Goal: Transaction & Acquisition: Purchase product/service

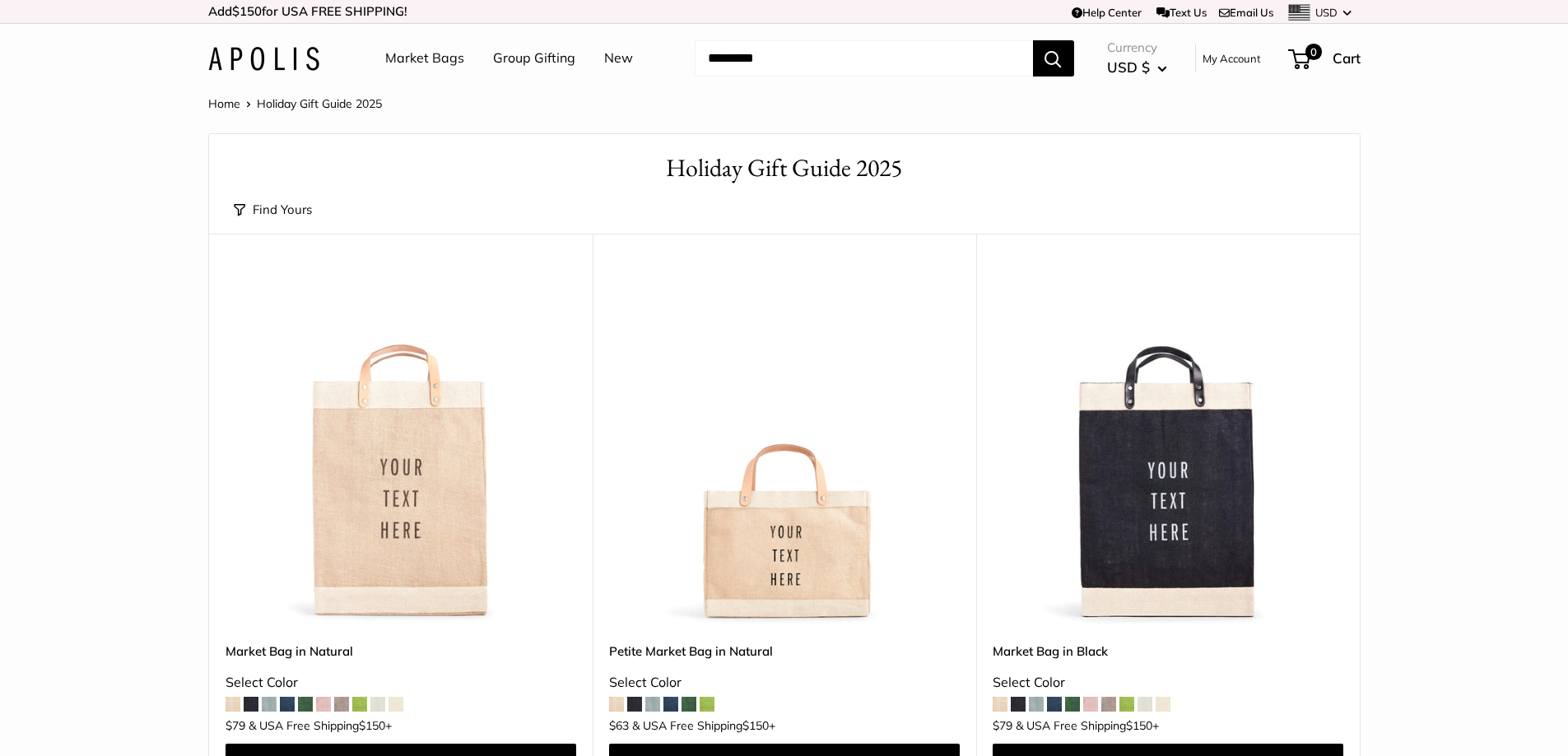
click at [613, 60] on link "New" at bounding box center [618, 58] width 29 height 25
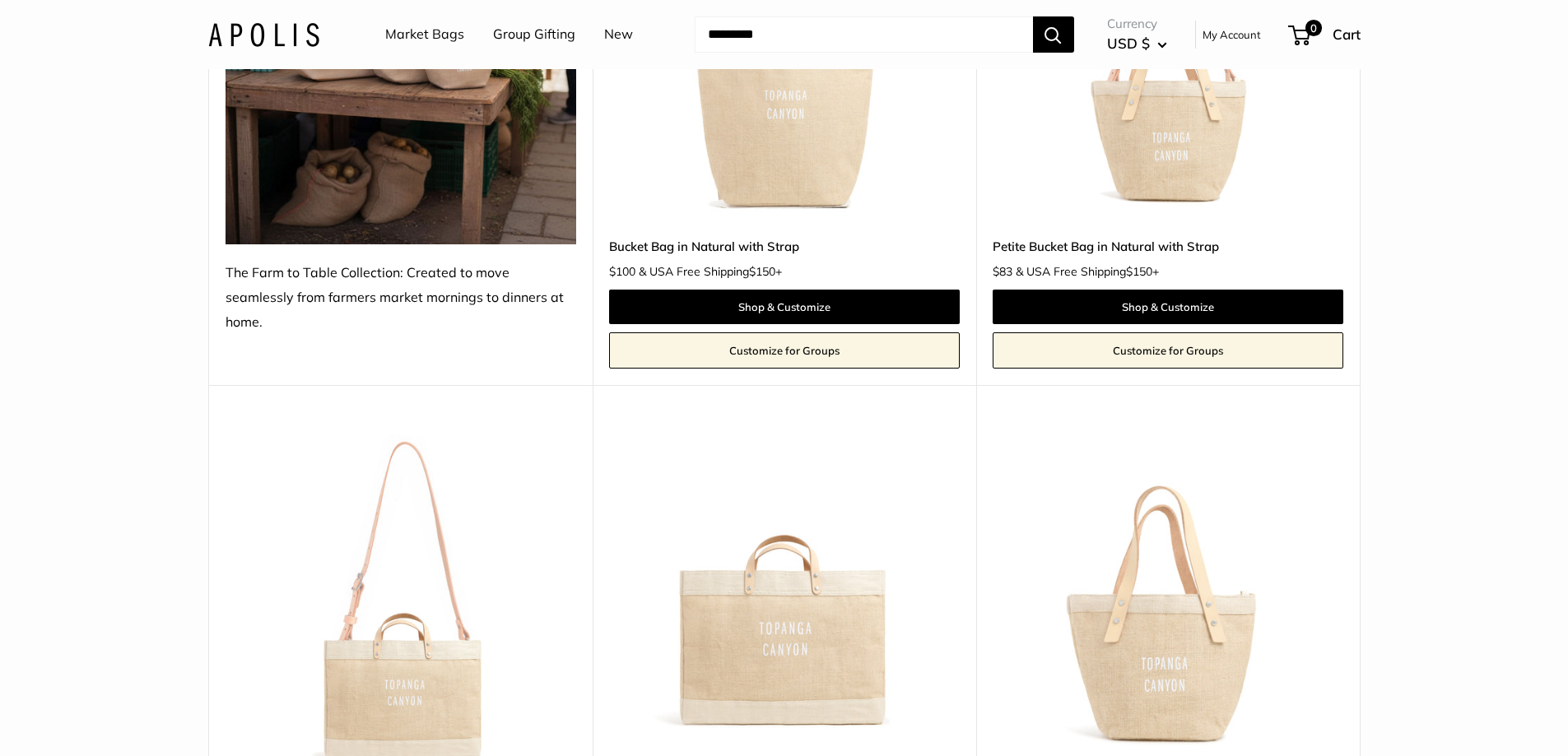
scroll to position [1892, 0]
